Goal: Task Accomplishment & Management: Manage account settings

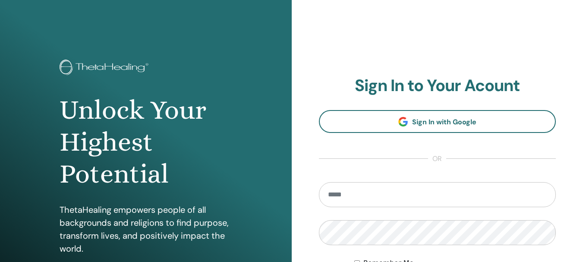
type input "**********"
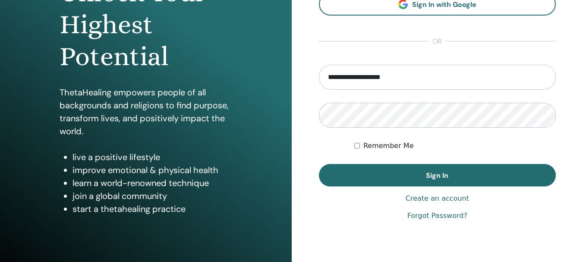
scroll to position [118, 0]
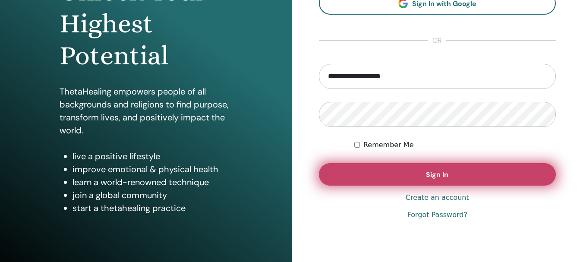
click at [434, 172] on span "Sign In" at bounding box center [437, 174] width 22 height 9
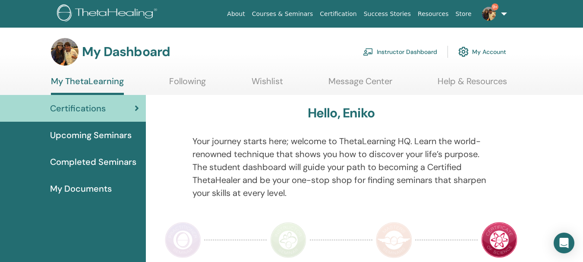
click at [398, 54] on link "Instructor Dashboard" at bounding box center [400, 51] width 74 height 19
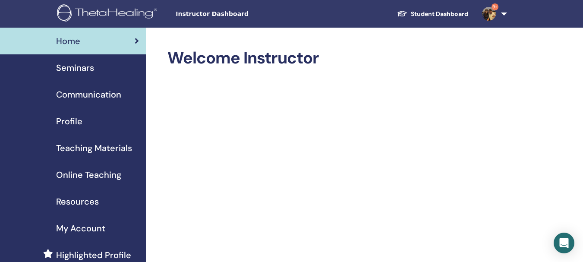
click at [86, 67] on span "Seminars" at bounding box center [75, 67] width 38 height 13
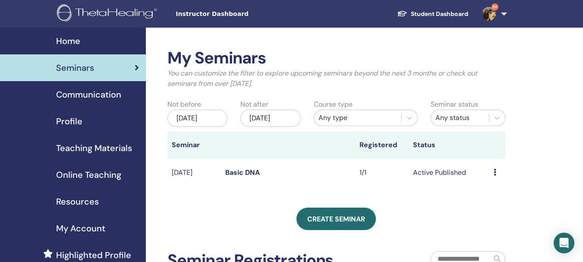
click at [245, 177] on link "Basic DNA" at bounding box center [242, 172] width 34 height 9
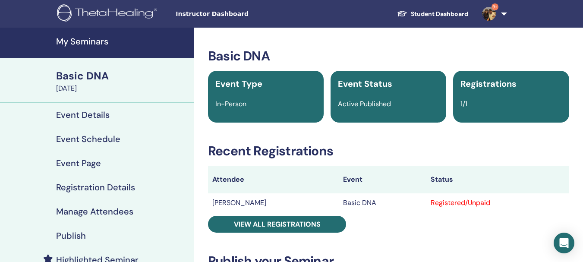
click at [90, 138] on h4 "Event Schedule" at bounding box center [88, 139] width 64 height 10
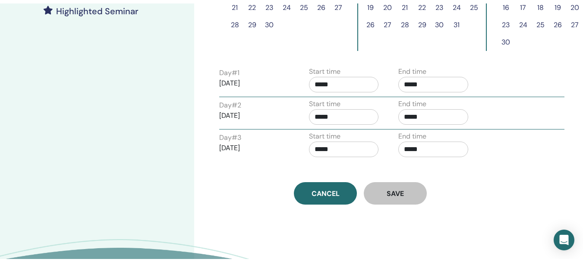
scroll to position [109, 0]
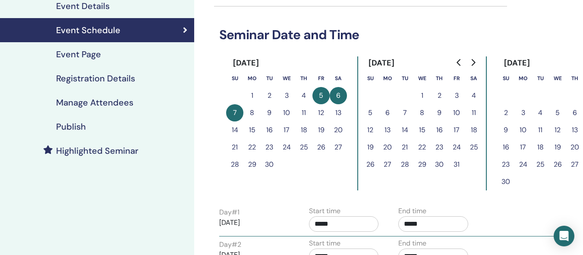
click at [105, 78] on h4 "Registration Details" at bounding box center [95, 78] width 79 height 10
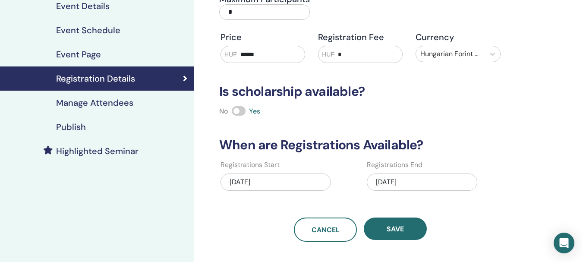
scroll to position [11, 0]
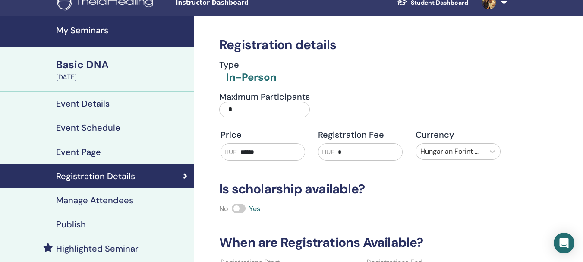
click at [234, 110] on input "*" at bounding box center [264, 110] width 91 height 16
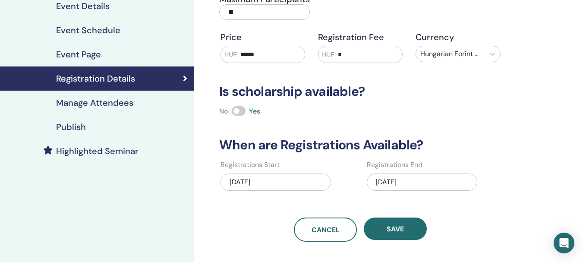
scroll to position [110, 0]
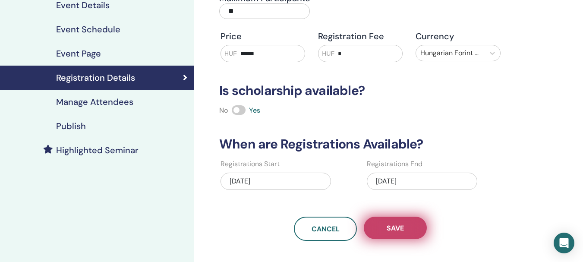
type input "**"
click at [396, 226] on span "Save" at bounding box center [394, 227] width 17 height 9
click at [402, 227] on span "Save" at bounding box center [394, 227] width 17 height 9
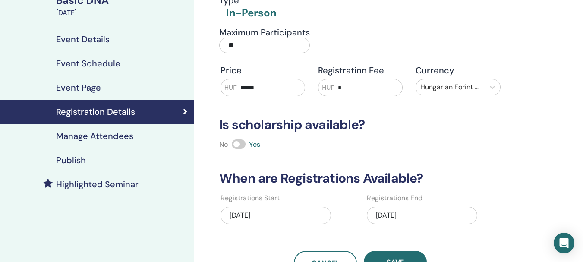
scroll to position [0, 0]
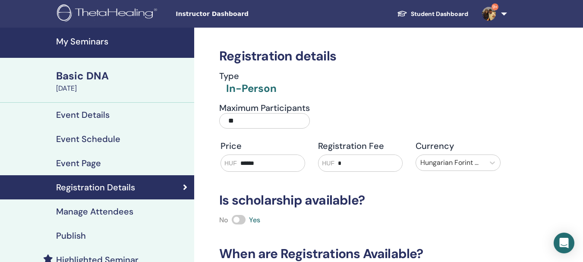
click at [72, 75] on div "Basic DNA" at bounding box center [122, 76] width 133 height 15
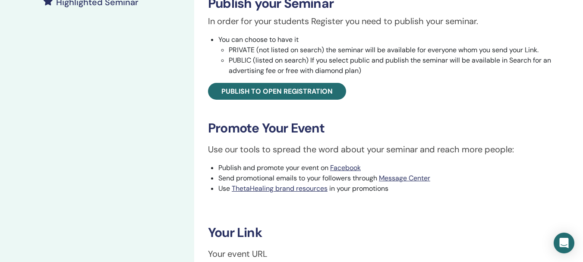
scroll to position [232, 0]
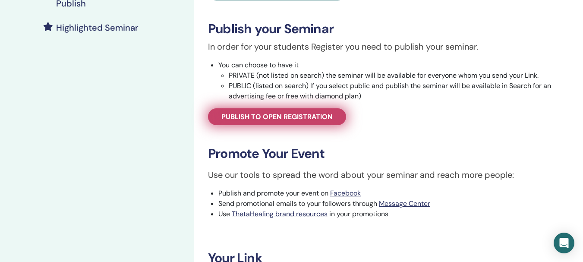
click at [272, 113] on span "Publish to open registration" at bounding box center [276, 116] width 111 height 9
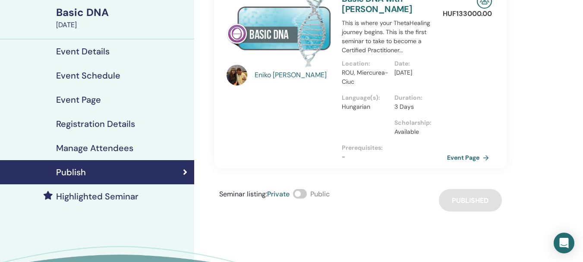
scroll to position [60, 0]
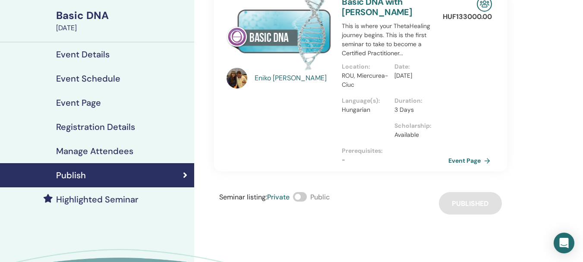
click at [467, 158] on link "Event Page" at bounding box center [470, 160] width 45 height 13
